Goal: Task Accomplishment & Management: Manage account settings

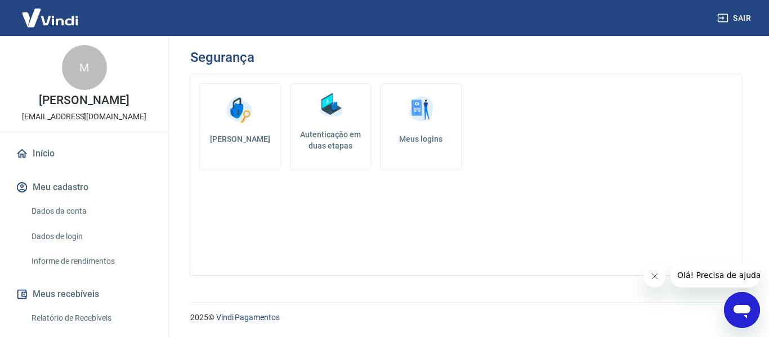
click at [51, 9] on img at bounding box center [50, 18] width 73 height 34
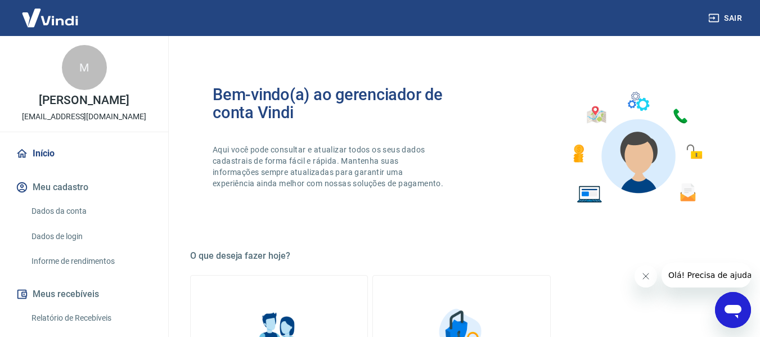
click at [43, 164] on link "Início" at bounding box center [84, 153] width 141 height 25
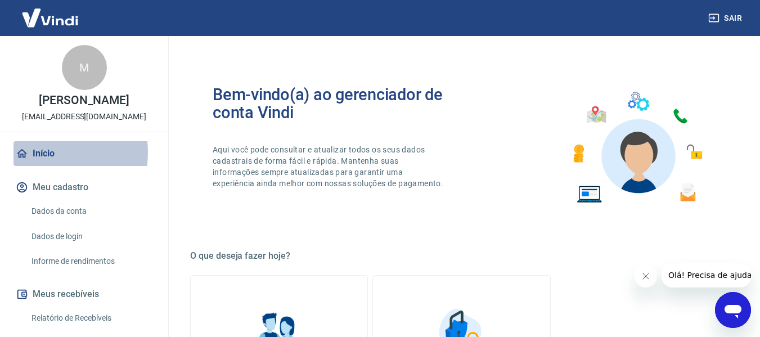
click at [43, 164] on link "Início" at bounding box center [84, 153] width 141 height 25
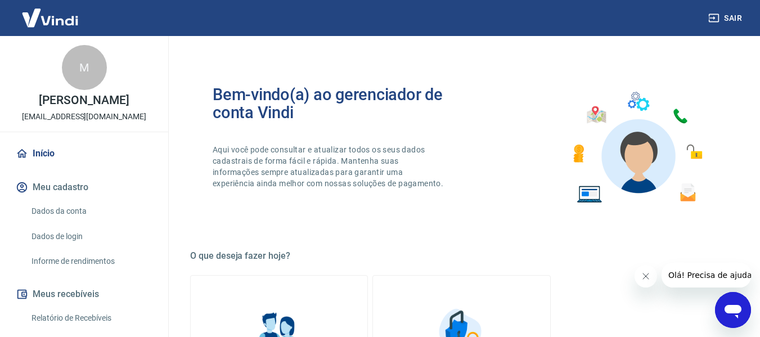
click at [46, 18] on img at bounding box center [50, 18] width 73 height 34
drag, startPoint x: 106, startPoint y: 162, endPoint x: 104, endPoint y: 172, distance: 11.1
click at [106, 162] on link "Início" at bounding box center [84, 153] width 141 height 25
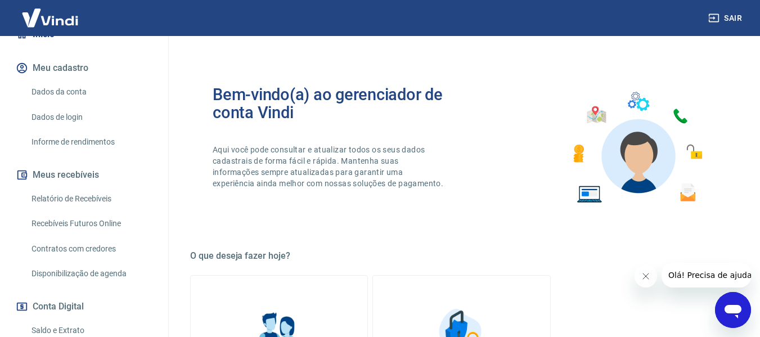
scroll to position [122, 0]
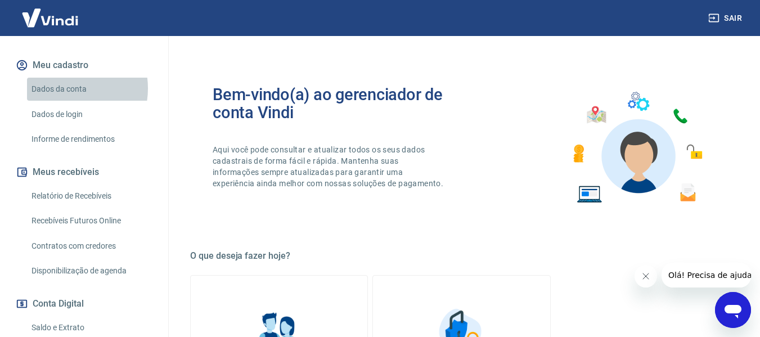
click at [63, 100] on link "Dados da conta" at bounding box center [91, 89] width 128 height 23
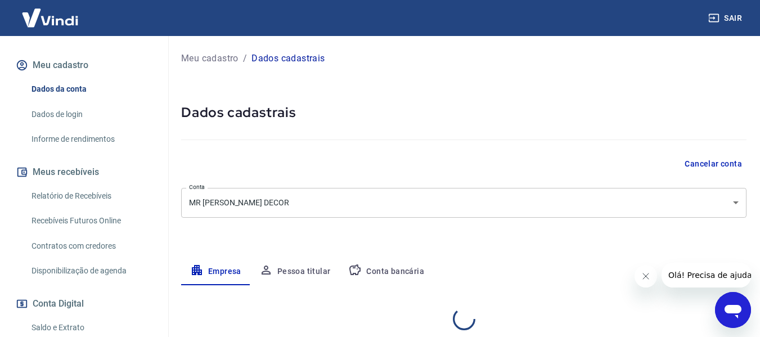
select select "GO"
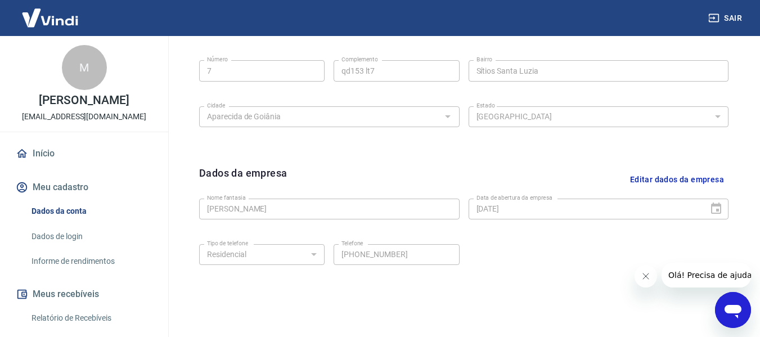
click at [78, 51] on div "M" at bounding box center [84, 67] width 45 height 45
